Goal: Information Seeking & Learning: Learn about a topic

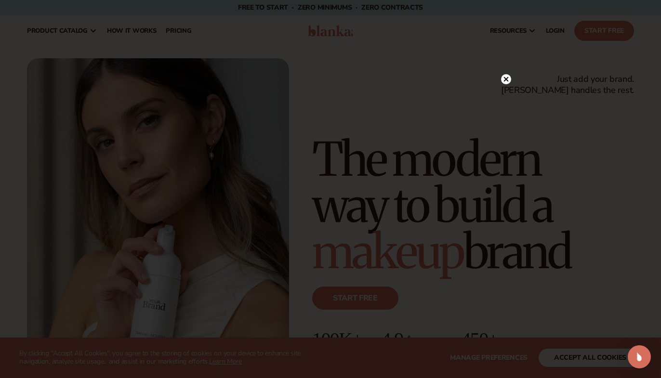
click at [504, 79] on circle at bounding box center [506, 79] width 10 height 10
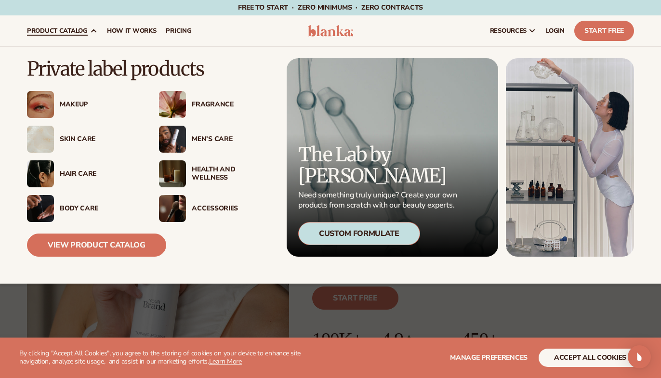
click at [95, 140] on div "Skin Care" at bounding box center [100, 139] width 80 height 8
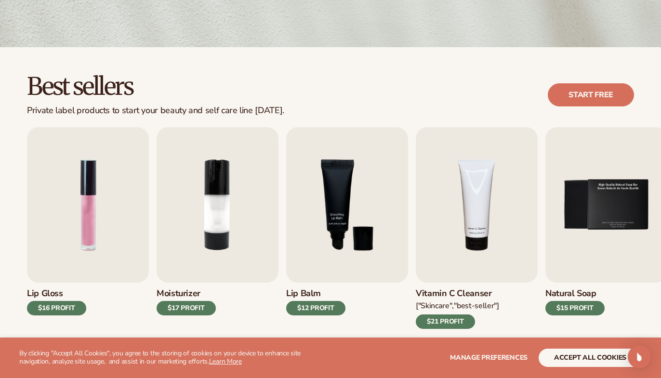
scroll to position [327, 0]
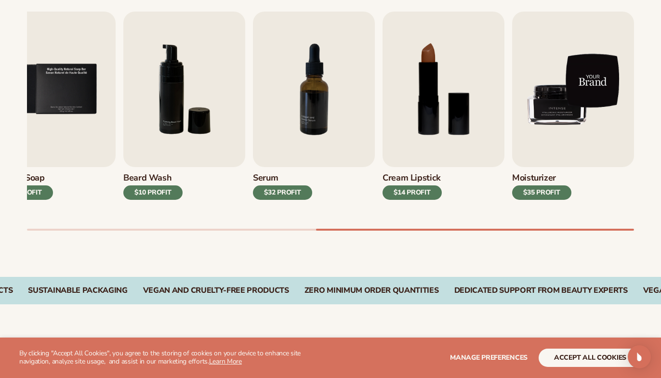
click at [558, 125] on img "9 / 9" at bounding box center [573, 90] width 122 height 156
click at [559, 104] on img "9 / 9" at bounding box center [573, 90] width 122 height 156
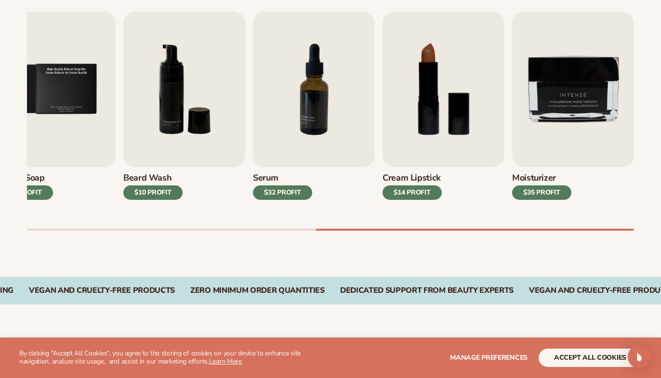
click at [540, 194] on div "$35 PROFIT" at bounding box center [541, 192] width 59 height 14
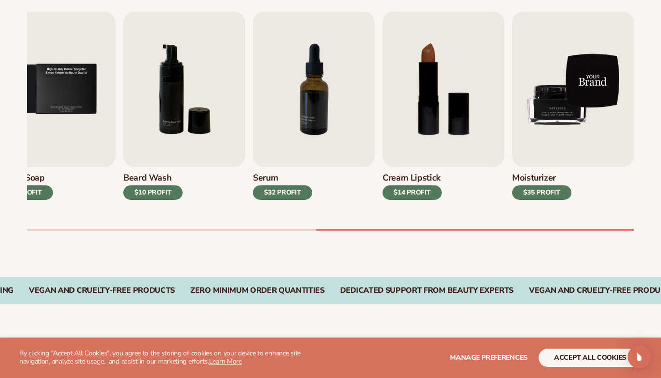
click at [540, 74] on img "9 / 9" at bounding box center [573, 90] width 122 height 156
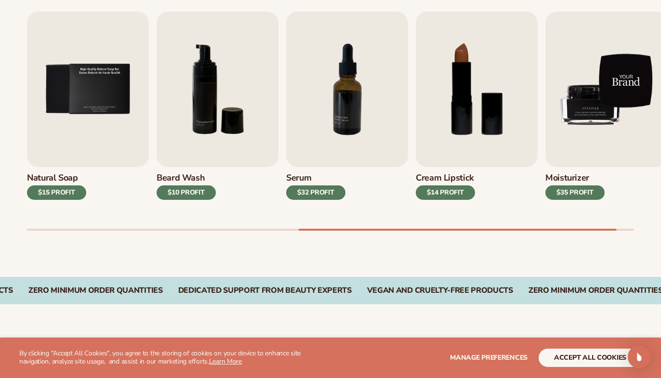
click at [571, 86] on img "9 / 9" at bounding box center [606, 90] width 122 height 156
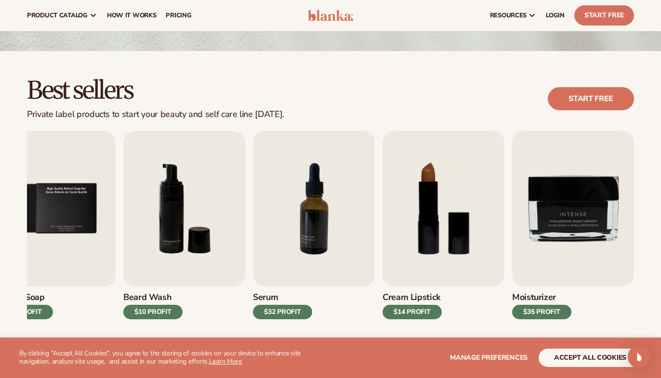
scroll to position [170, 0]
